Goal: Task Accomplishment & Management: Manage account settings

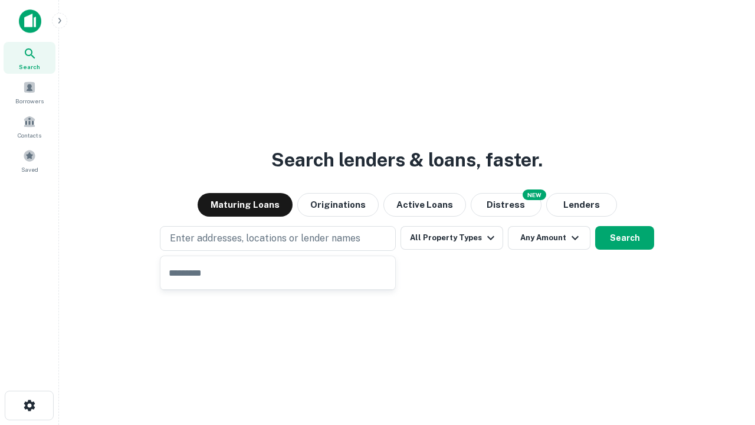
type input "**********"
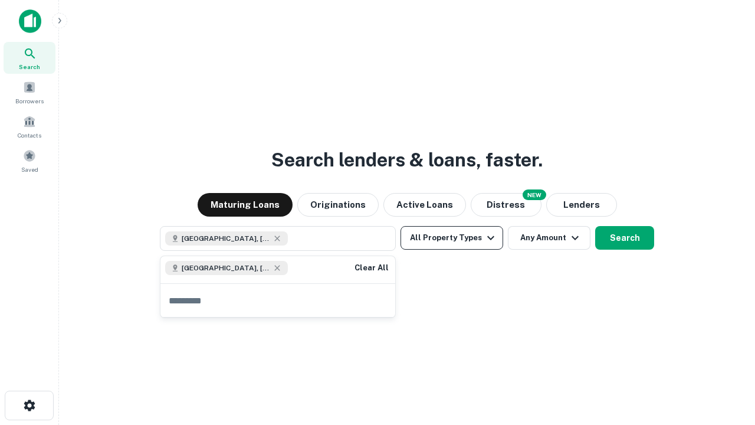
click at [452, 238] on button "All Property Types" at bounding box center [451, 238] width 103 height 24
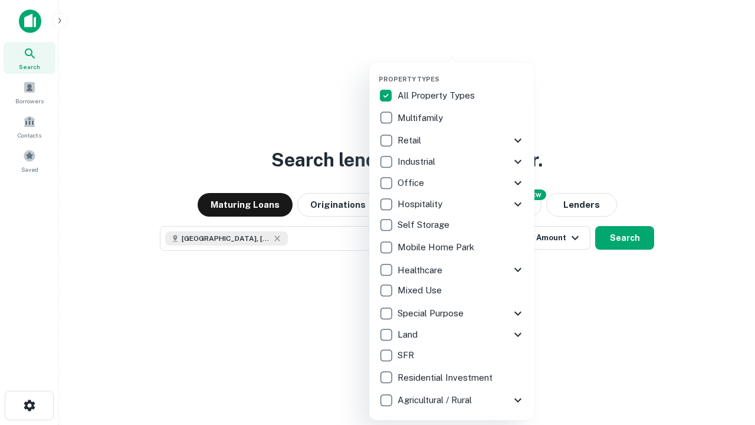
click at [461, 71] on button "button" at bounding box center [461, 71] width 165 height 1
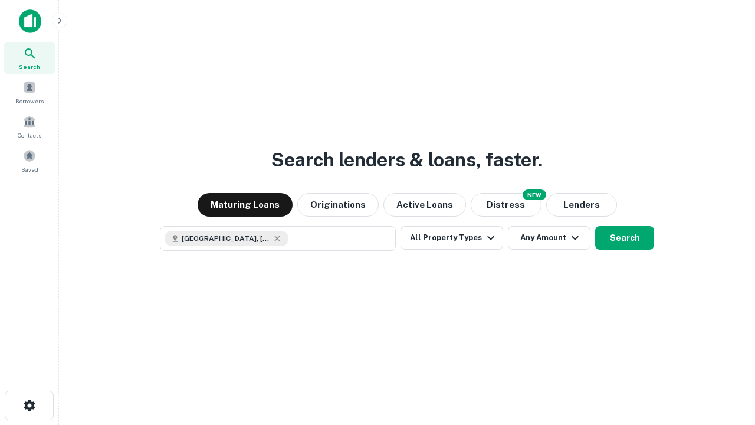
scroll to position [19, 0]
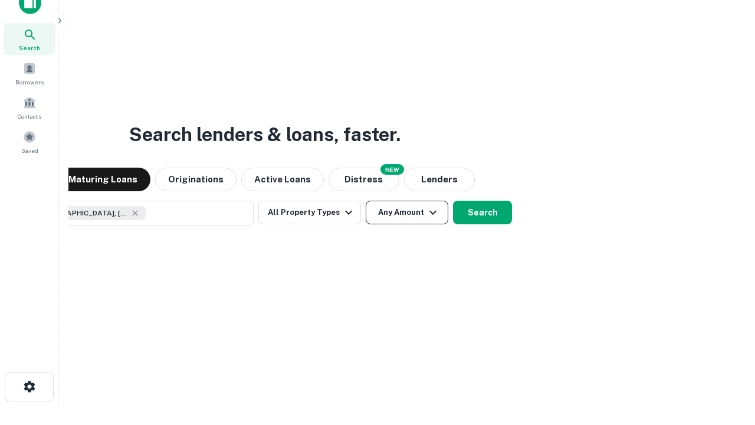
click at [366, 201] on button "Any Amount" at bounding box center [407, 213] width 83 height 24
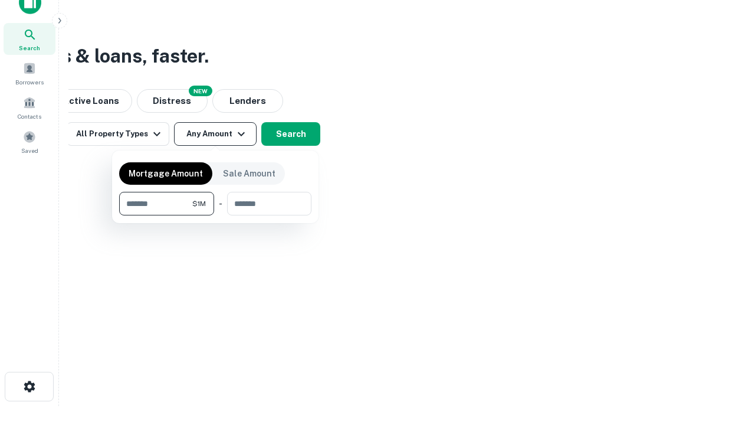
type input "*******"
click at [215, 215] on button "button" at bounding box center [215, 215] width 192 height 1
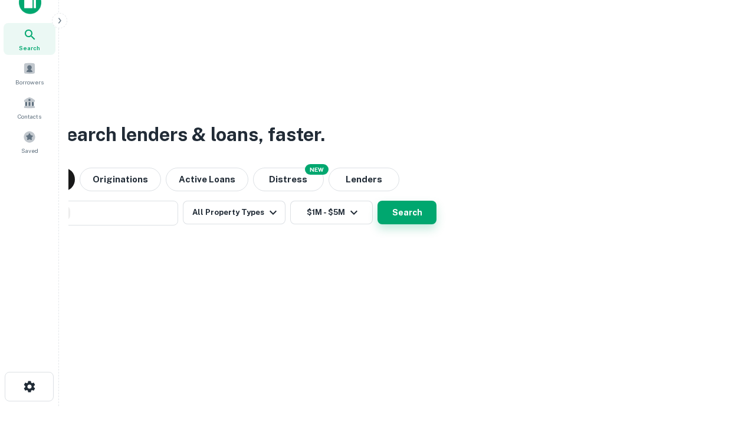
click at [377, 201] on button "Search" at bounding box center [406, 213] width 59 height 24
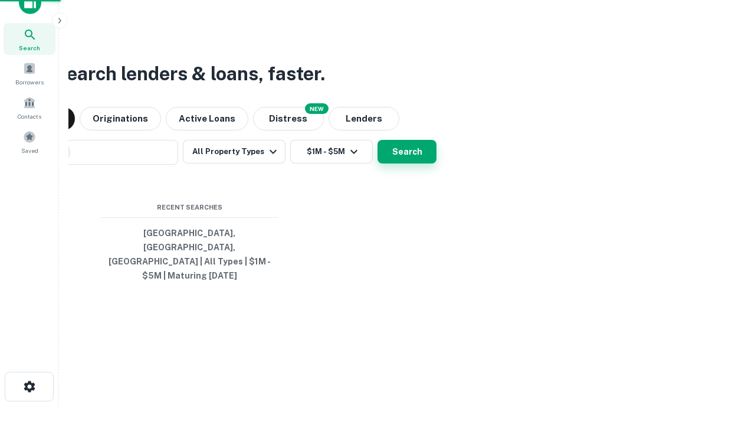
scroll to position [38, 334]
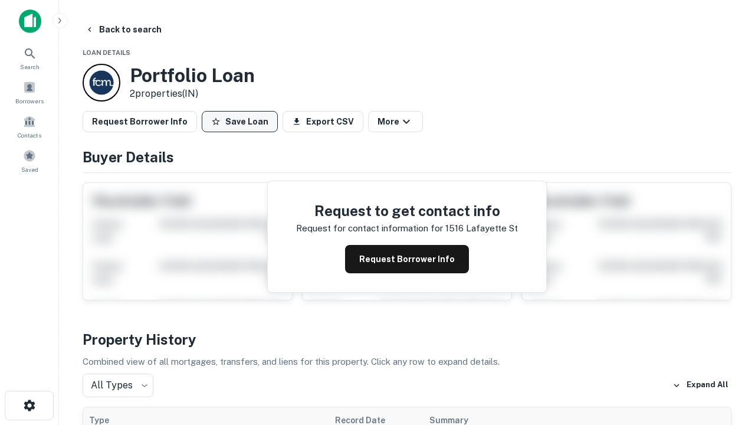
click at [239, 121] on button "Save Loan" at bounding box center [240, 121] width 76 height 21
click at [242, 121] on button "Loan Saved" at bounding box center [242, 121] width 81 height 21
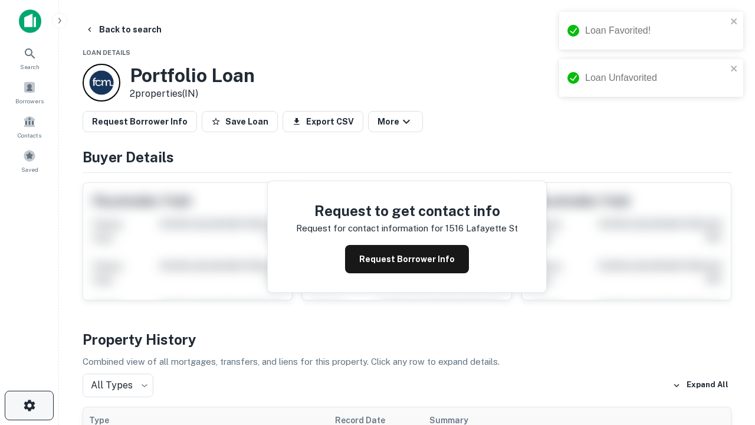
click at [29, 405] on icon "button" at bounding box center [29, 405] width 14 height 14
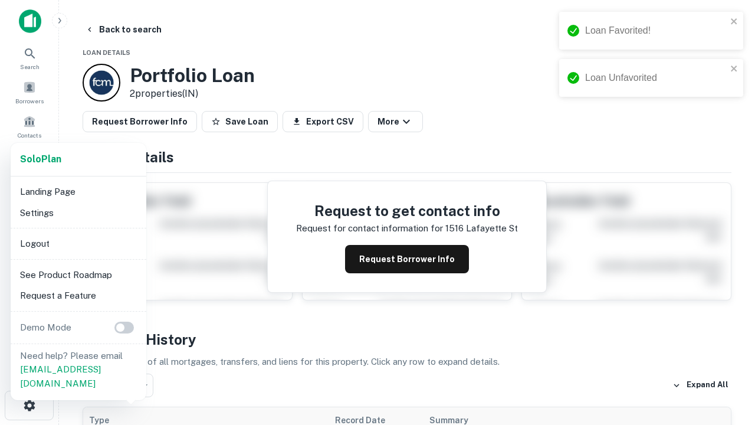
click at [78, 243] on li "Logout" at bounding box center [78, 243] width 126 height 21
